Goal: Task Accomplishment & Management: Manage account settings

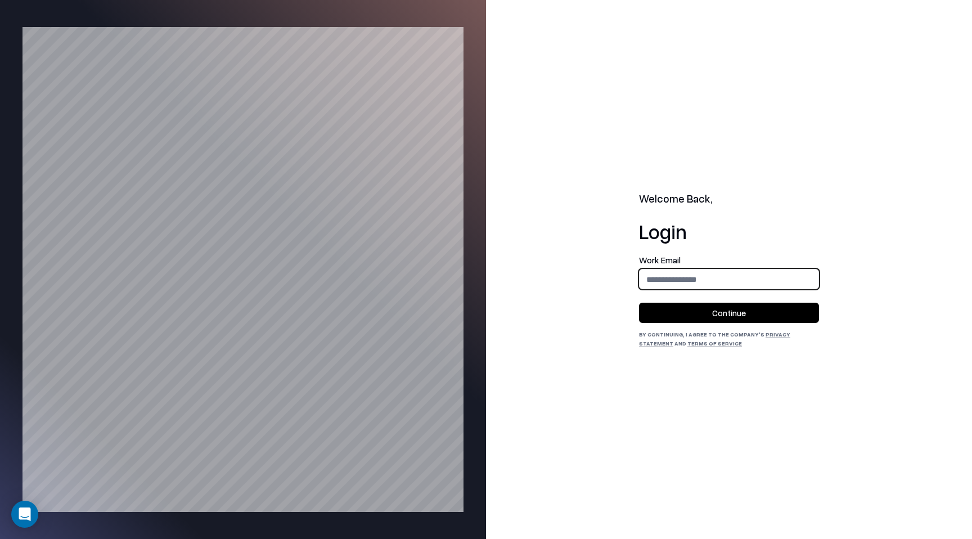
click at [788, 279] on input "email" at bounding box center [728, 279] width 179 height 21
type input "**********"
click at [748, 318] on button "Continue" at bounding box center [729, 313] width 180 height 20
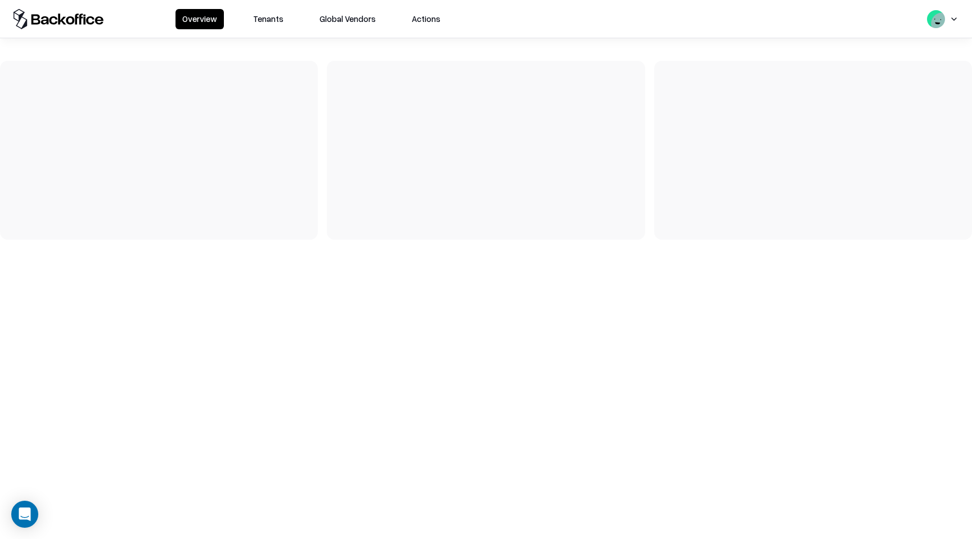
click at [267, 34] on div "Overview Tenants Global Vendors Actions" at bounding box center [486, 19] width 972 height 38
click at [270, 19] on button "Tenants" at bounding box center [268, 19] width 44 height 20
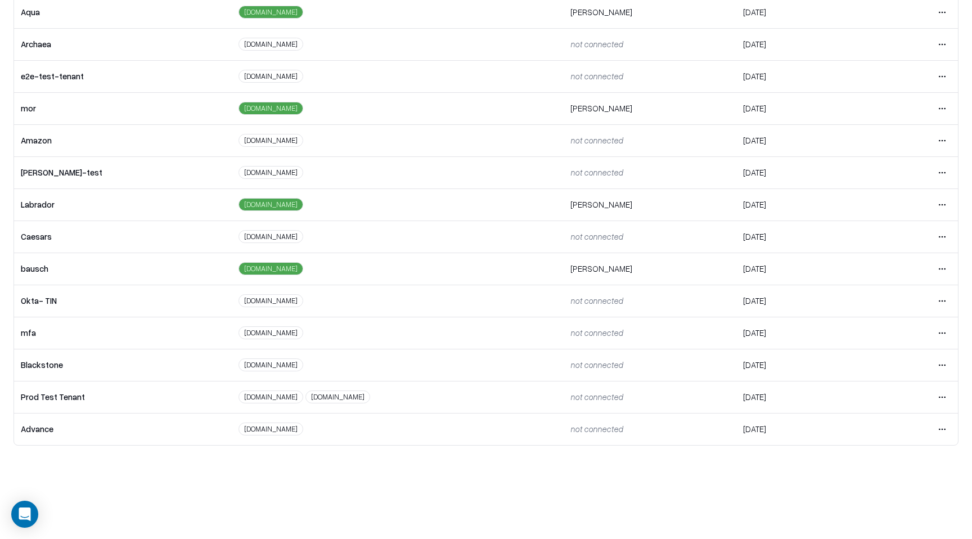
scroll to position [79, 0]
click at [945, 271] on html "Overview Tenants Global Vendors Actions Tenants Add Tenant Tenant name Domain A…" at bounding box center [486, 190] width 972 height 539
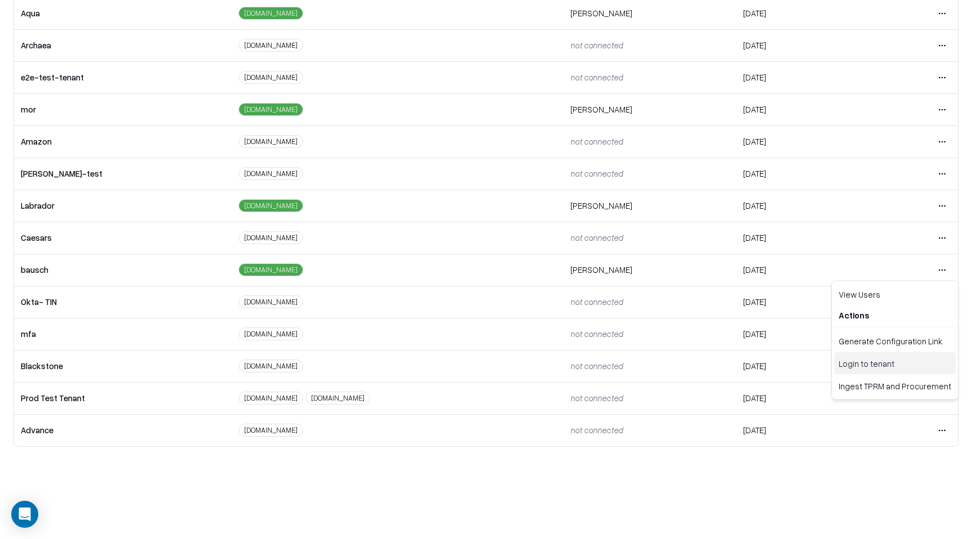
click at [876, 360] on div "Login to tenant" at bounding box center [894, 363] width 121 height 22
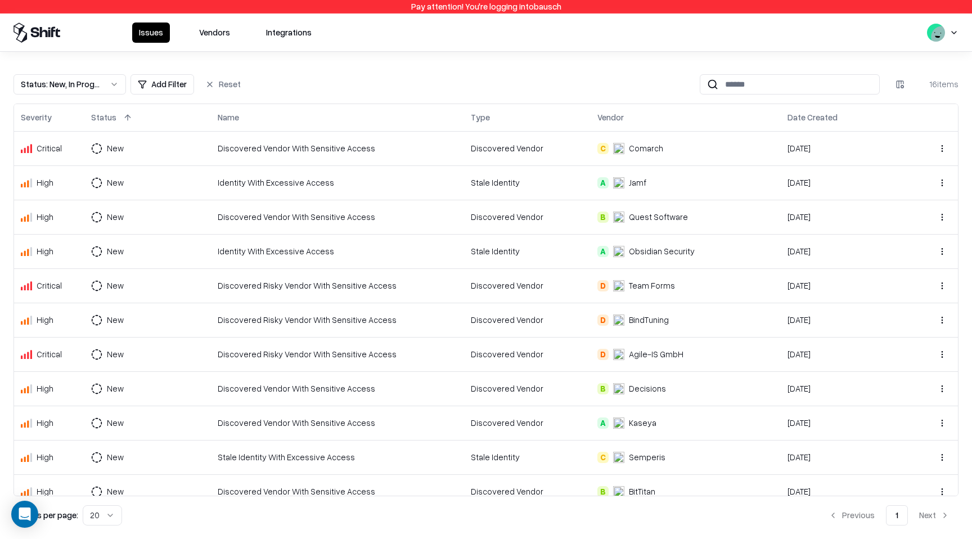
click at [199, 40] on button "Vendors" at bounding box center [214, 32] width 44 height 20
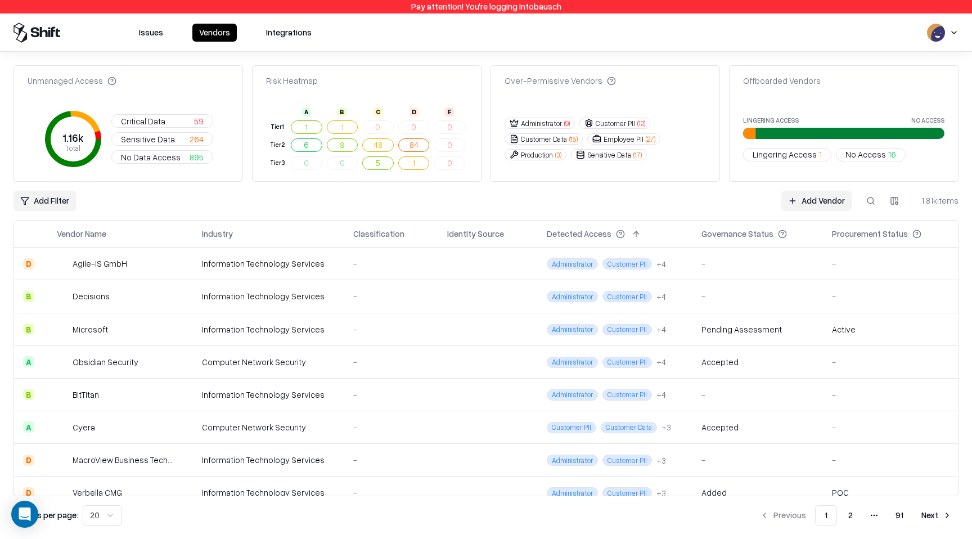
click at [53, 203] on html "Pay attention! You're logging into bausch Issues Vendors Integrations Unmanaged…" at bounding box center [486, 269] width 972 height 539
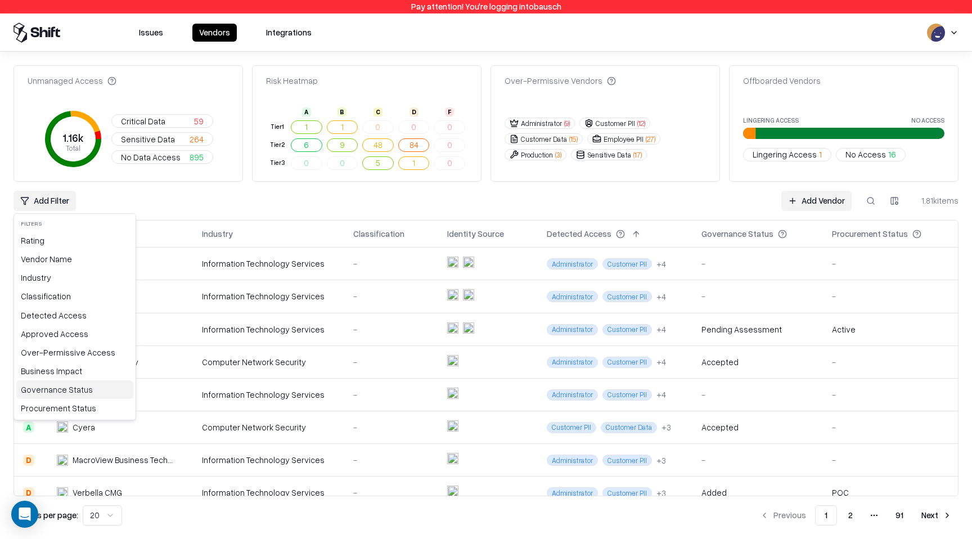
click at [61, 385] on div "Governance Status" at bounding box center [74, 389] width 117 height 19
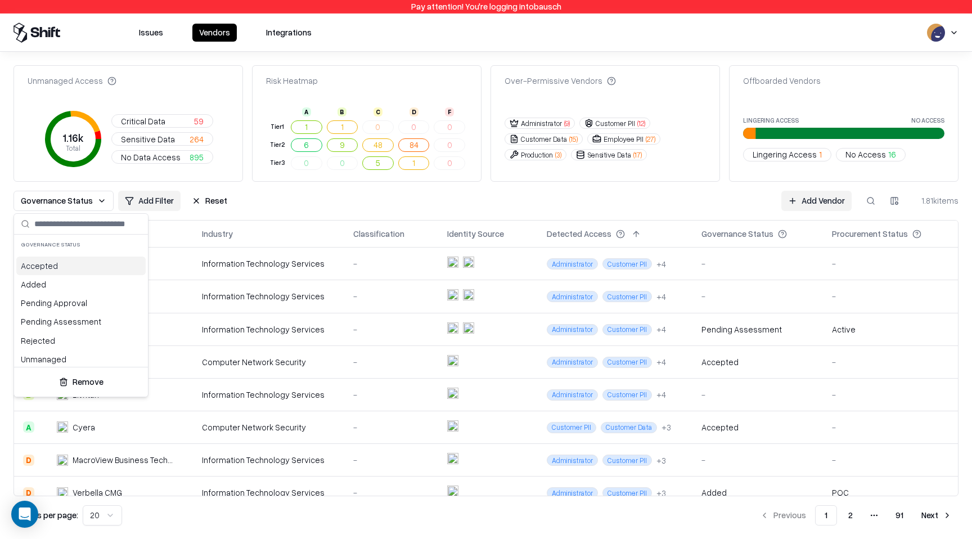
click at [84, 268] on div "Accepted" at bounding box center [80, 265] width 129 height 19
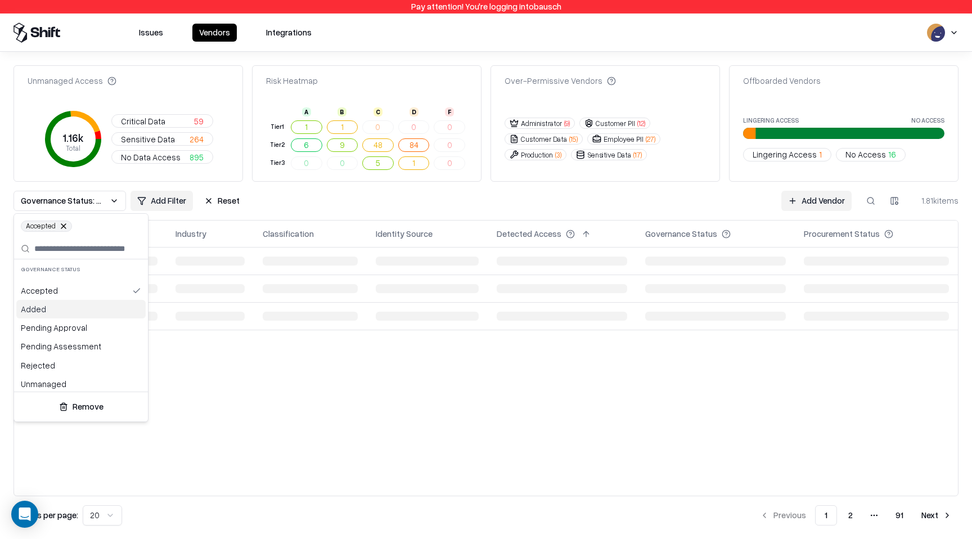
click at [71, 310] on div "Added" at bounding box center [80, 309] width 129 height 19
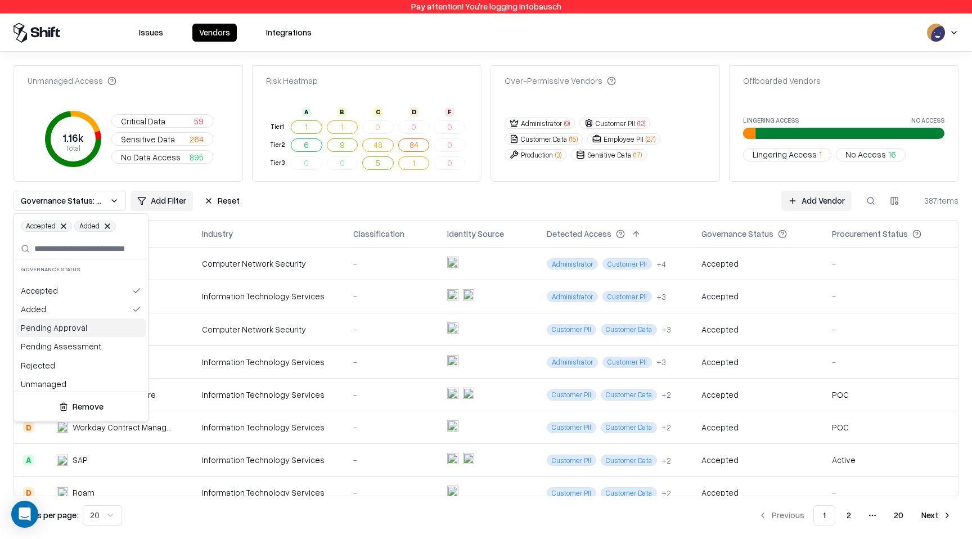
click at [64, 335] on div "Pending Approval" at bounding box center [80, 327] width 129 height 19
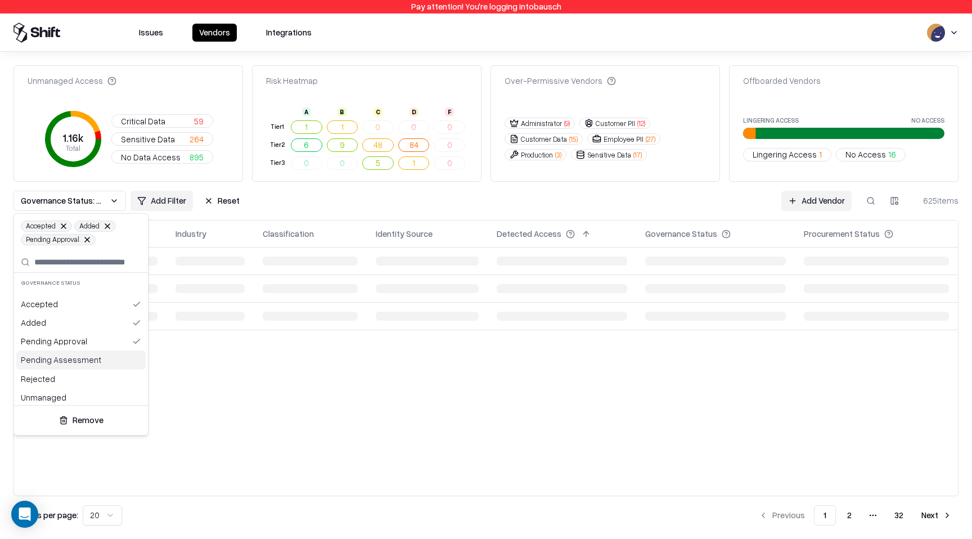
click at [65, 360] on div "Pending Assessment" at bounding box center [80, 359] width 129 height 19
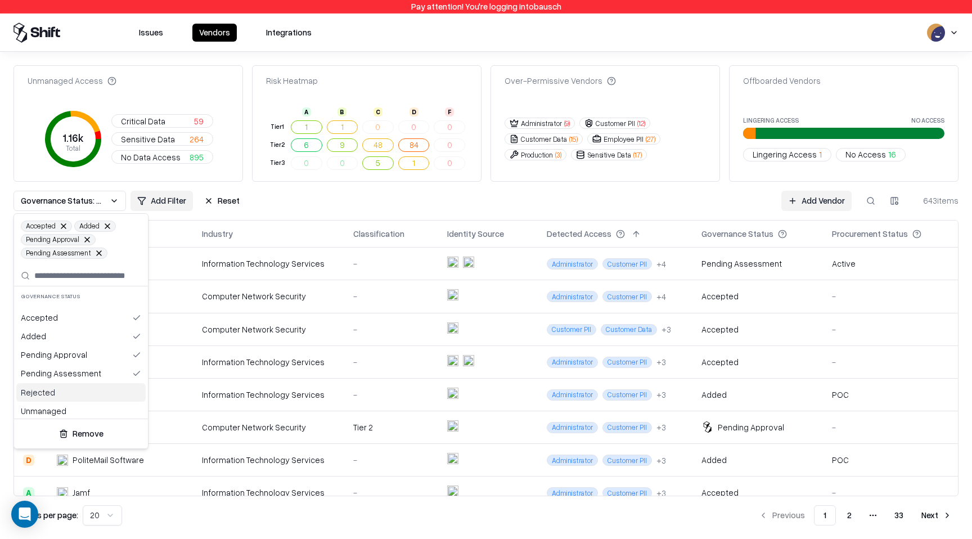
click at [61, 394] on div "Rejected" at bounding box center [80, 392] width 129 height 19
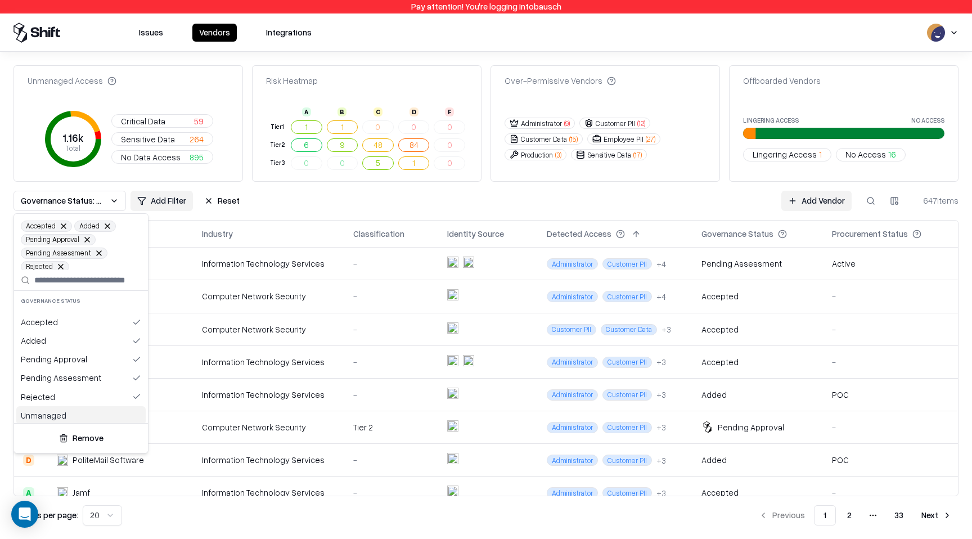
click at [64, 415] on div "Unmanaged" at bounding box center [80, 415] width 129 height 19
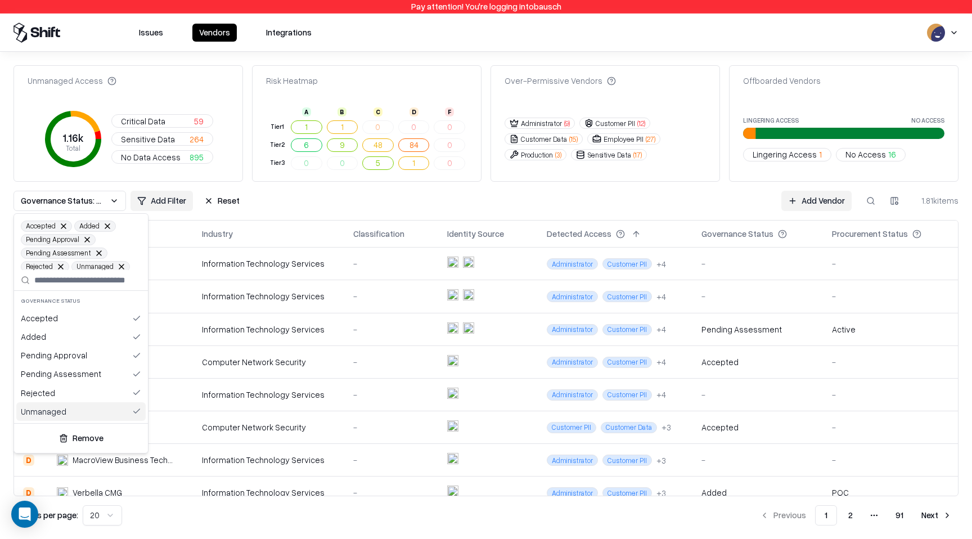
click at [71, 416] on div "Unmanaged" at bounding box center [80, 411] width 129 height 19
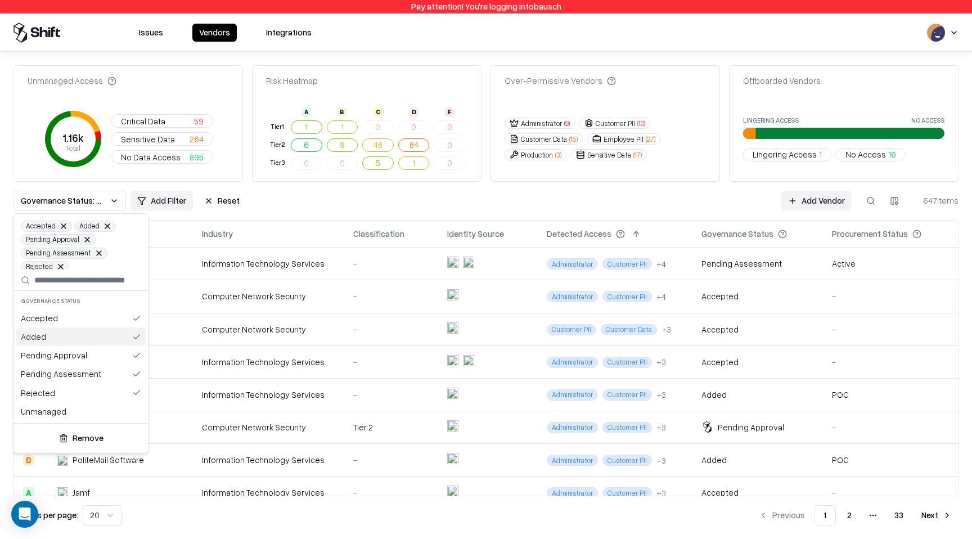
click at [336, 183] on html "Pay attention! You're logging into bausch Issues Vendors Integrations Unmanaged…" at bounding box center [486, 269] width 972 height 539
